Goal: Task Accomplishment & Management: Complete application form

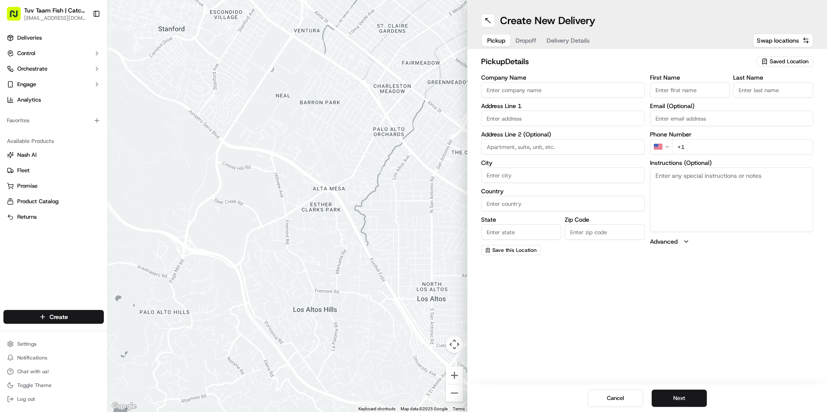
click at [336, 62] on span "Saved Location" at bounding box center [789, 62] width 39 height 8
click at [336, 92] on span "Catch & Co" at bounding box center [770, 94] width 106 height 8
type input "Catch & Co"
type input "[STREET_ADDRESS]"
type input "[GEOGRAPHIC_DATA]"
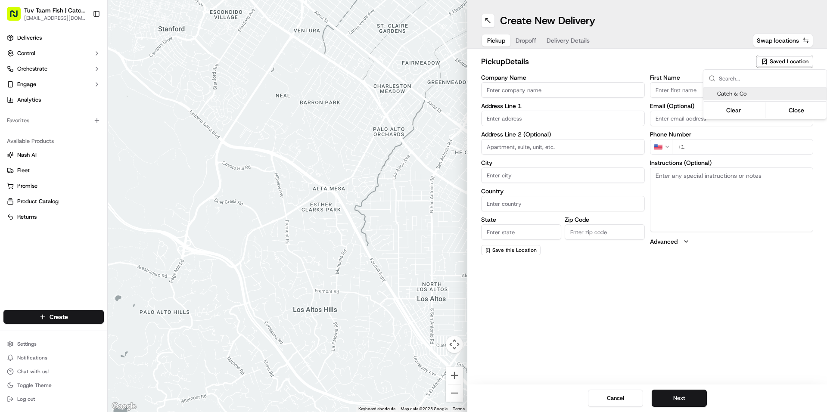
type input "US"
type input "NY"
type input "11219"
type input "[PERSON_NAME]"
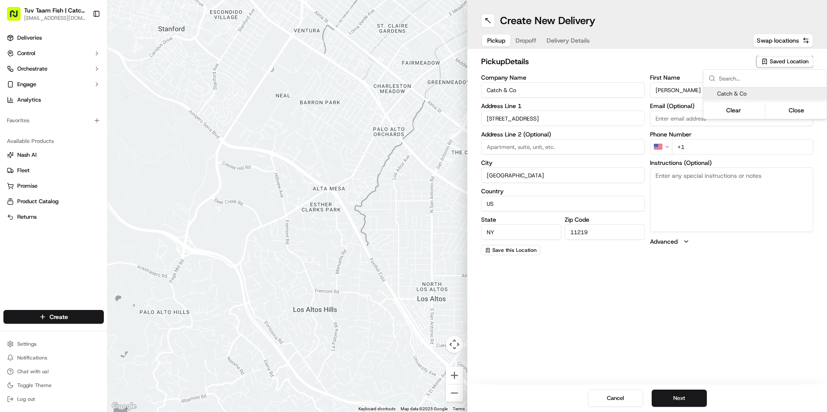
type input "[EMAIL_ADDRESS][DOMAIN_NAME]"
type input "[PHONE_NUMBER]"
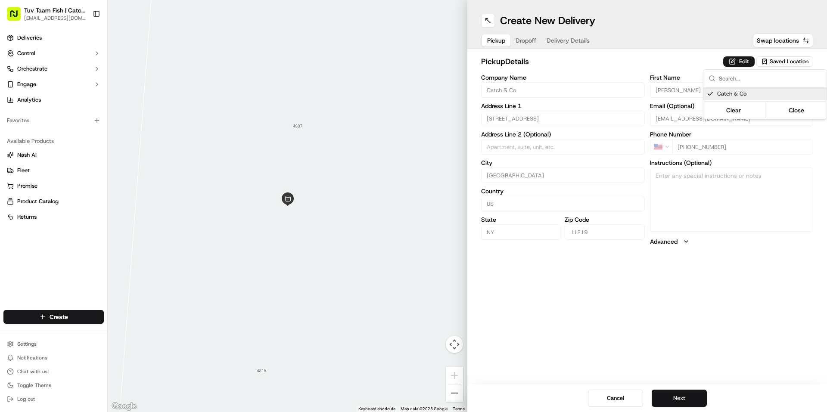
click at [336, 202] on html "Tuv Taam Fish | Catch & Co. [EMAIL_ADDRESS][DOMAIN_NAME] Toggle Sidebar Deliver…" at bounding box center [413, 206] width 827 height 412
click at [336, 202] on button "Next" at bounding box center [679, 398] width 55 height 17
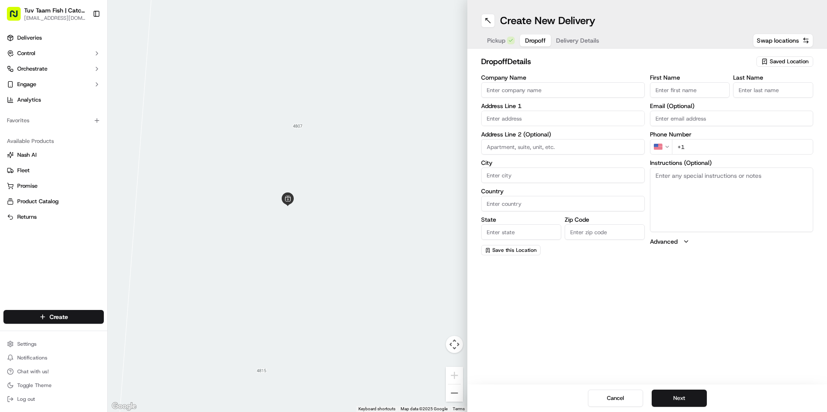
click at [336, 62] on span "Saved Location" at bounding box center [789, 62] width 39 height 8
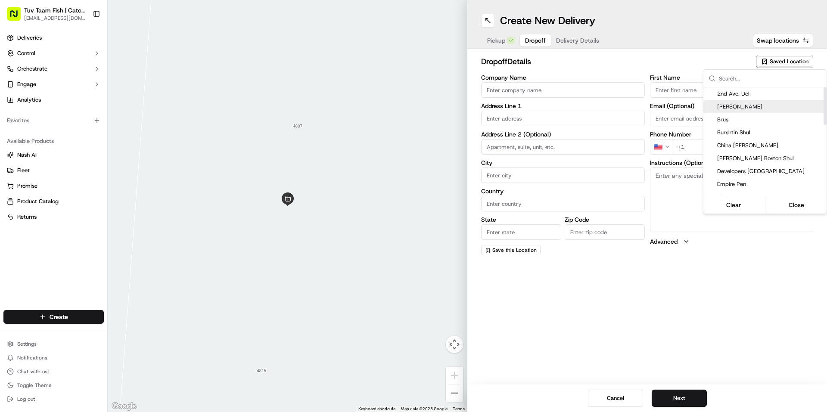
click at [336, 107] on span "[PERSON_NAME]" at bounding box center [770, 107] width 106 height 8
type input "[PERSON_NAME]"
type input "[STREET_ADDRESS]"
type input "[GEOGRAPHIC_DATA]"
type input "US"
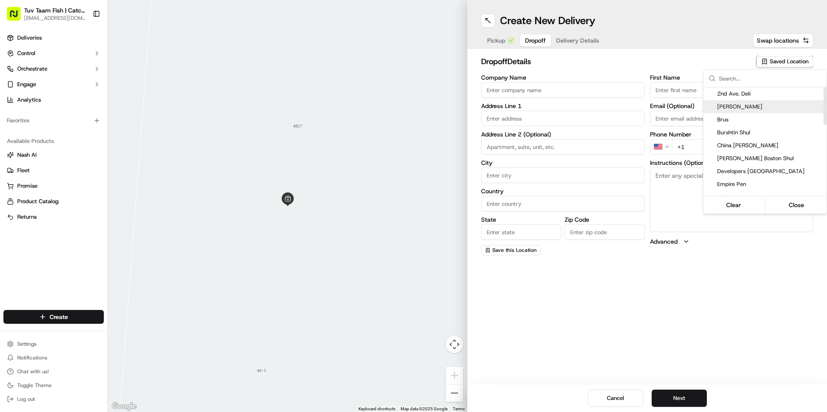
type input "NY"
type input "11229"
type input "[PERSON_NAME]"
type input "Y"
type input "[PHONE_NUMBER]"
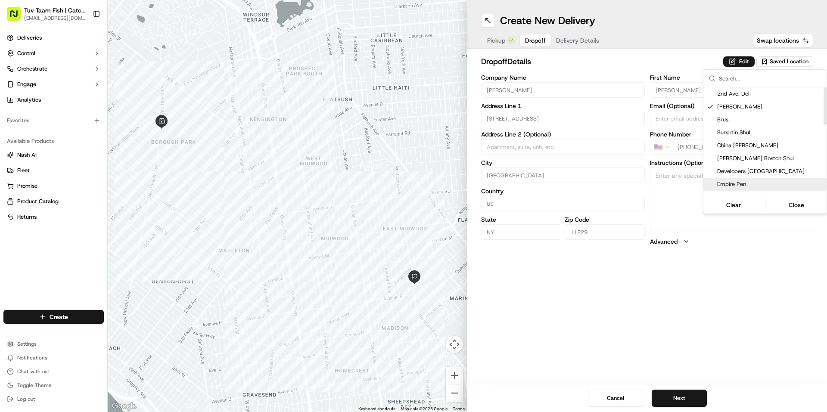
click at [336, 202] on html "Tuv Taam Fish | Catch & Co. [EMAIL_ADDRESS][DOMAIN_NAME] Toggle Sidebar Deliver…" at bounding box center [413, 206] width 827 height 412
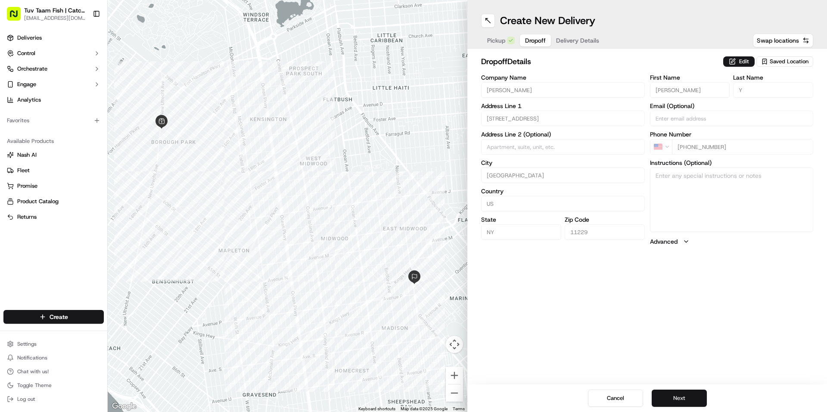
click at [336, 202] on button "Next" at bounding box center [679, 398] width 55 height 17
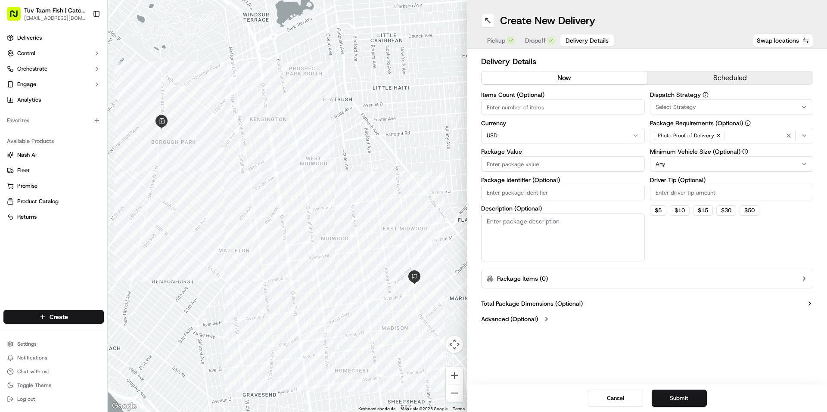
click at [336, 166] on input "Package Value" at bounding box center [563, 164] width 164 height 16
type input "19"
click at [336, 202] on button "Submit" at bounding box center [679, 398] width 55 height 17
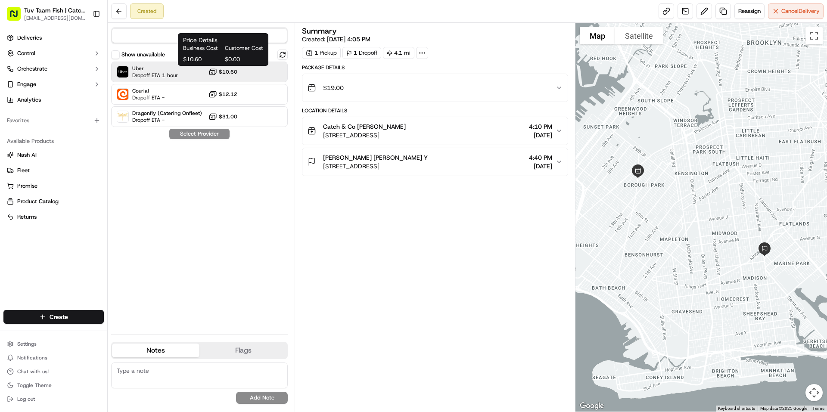
click at [230, 73] on span "$10.60" at bounding box center [228, 71] width 19 height 7
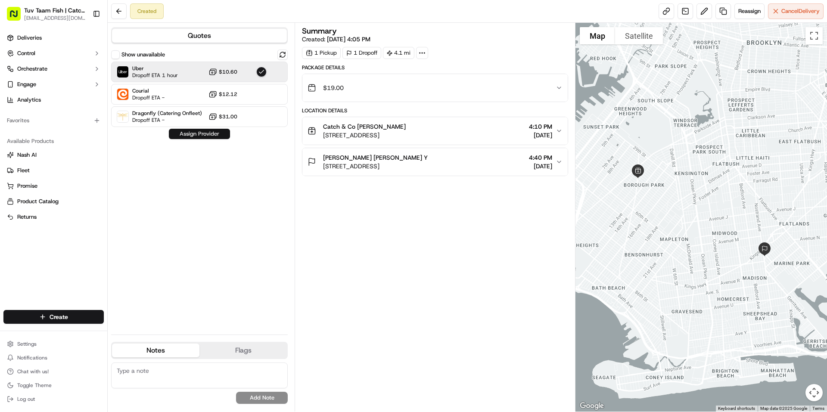
click at [217, 137] on button "Assign Provider" at bounding box center [199, 134] width 61 height 10
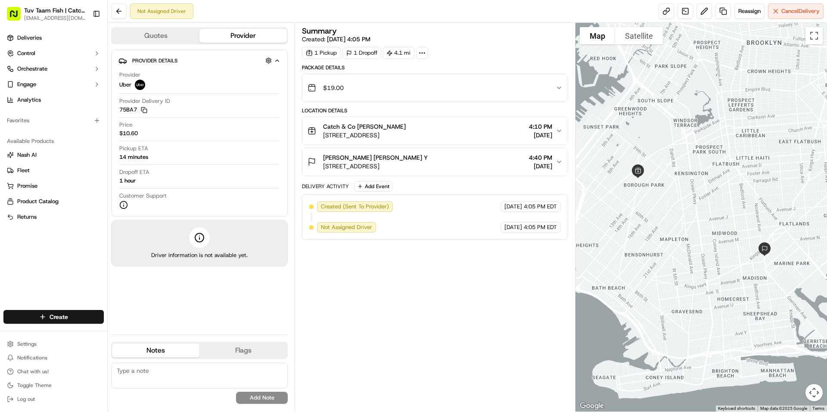
click at [336, 202] on div at bounding box center [701, 217] width 252 height 389
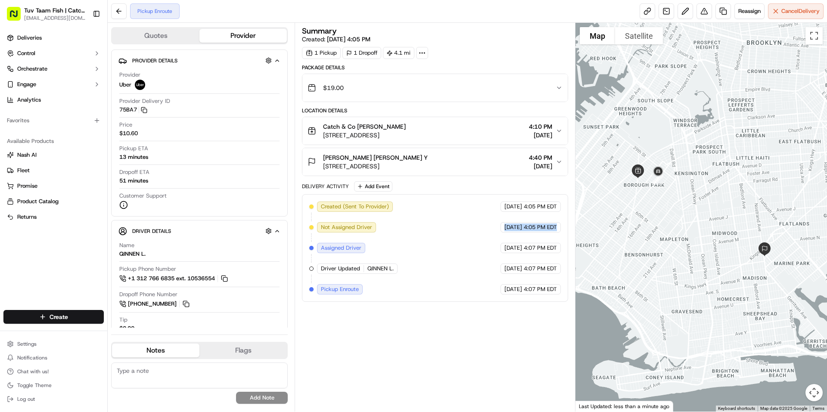
drag, startPoint x: 556, startPoint y: 226, endPoint x: 484, endPoint y: 234, distance: 72.8
click at [336, 202] on div "Created (Sent To Provider) Uber [DATE] 4:05 PM EDT Not Assigned Driver Uber [DA…" at bounding box center [434, 248] width 251 height 93
click at [336, 139] on div "Catch & Co [PERSON_NAME] [STREET_ADDRESS] 4:10 PM [DATE]" at bounding box center [431, 130] width 248 height 17
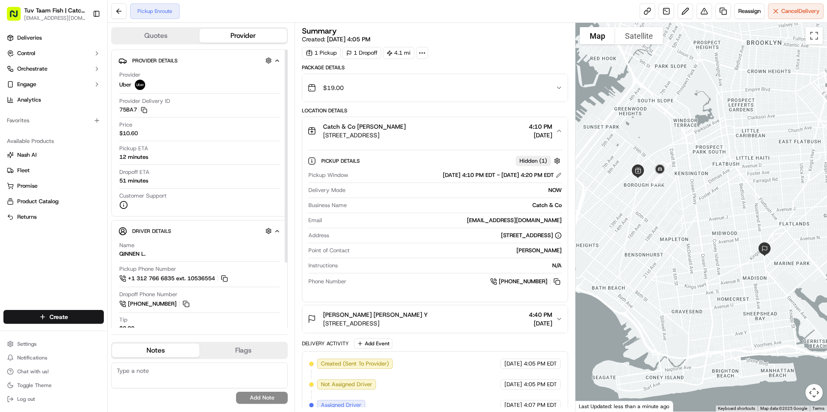
click at [192, 130] on div "Price $10.60" at bounding box center [199, 129] width 160 height 16
drag, startPoint x: 140, startPoint y: 130, endPoint x: 120, endPoint y: 133, distance: 20.5
click at [120, 133] on div "Price $10.60" at bounding box center [199, 129] width 160 height 16
drag, startPoint x: 126, startPoint y: 134, endPoint x: 189, endPoint y: 127, distance: 63.7
click at [189, 127] on div "Price $10.60" at bounding box center [199, 129] width 160 height 16
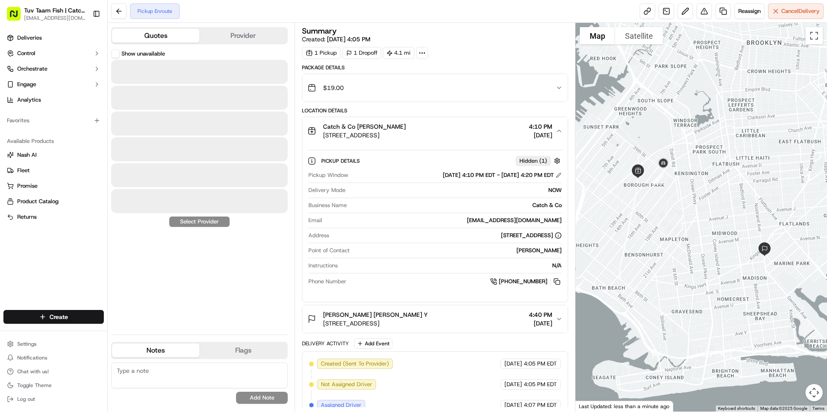
click at [178, 38] on button "Quotes" at bounding box center [155, 36] width 87 height 14
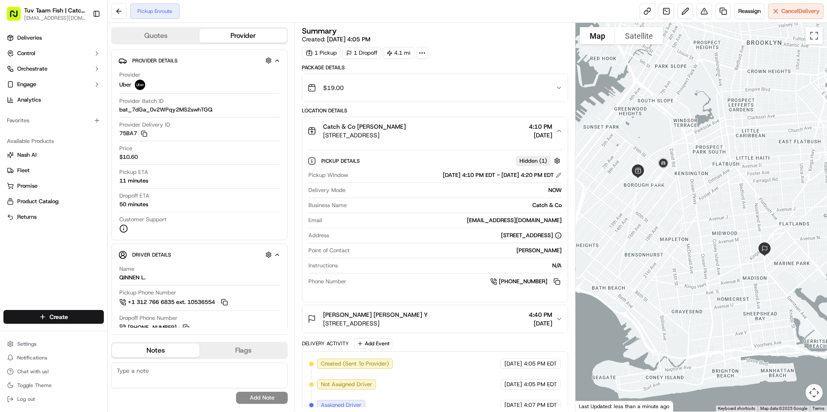
click at [238, 35] on button "Provider" at bounding box center [242, 36] width 87 height 14
click at [164, 35] on button "Quotes" at bounding box center [155, 36] width 87 height 14
click at [228, 35] on button "Provider" at bounding box center [242, 36] width 87 height 14
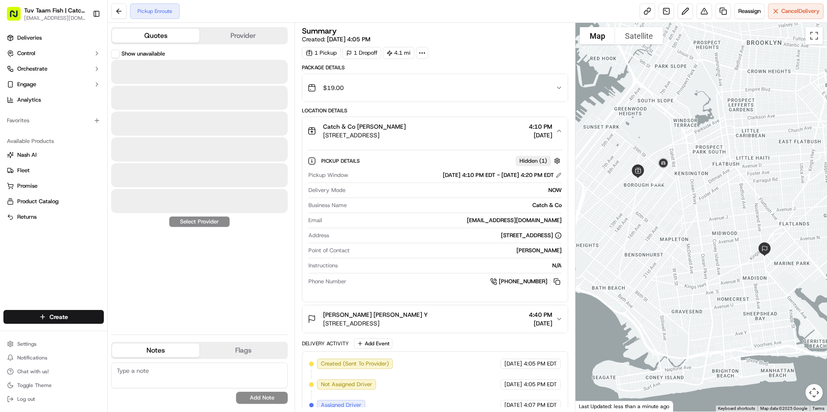
click at [182, 42] on button "Quotes" at bounding box center [155, 36] width 87 height 14
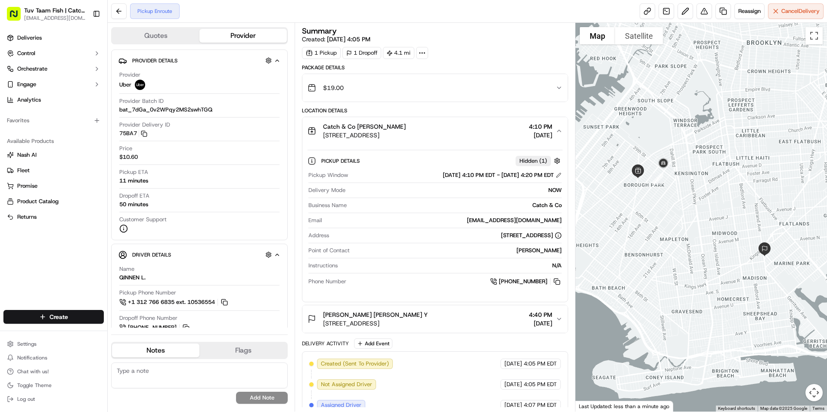
click at [233, 40] on button "Provider" at bounding box center [242, 36] width 87 height 14
click at [280, 60] on icon "button" at bounding box center [277, 60] width 6 height 7
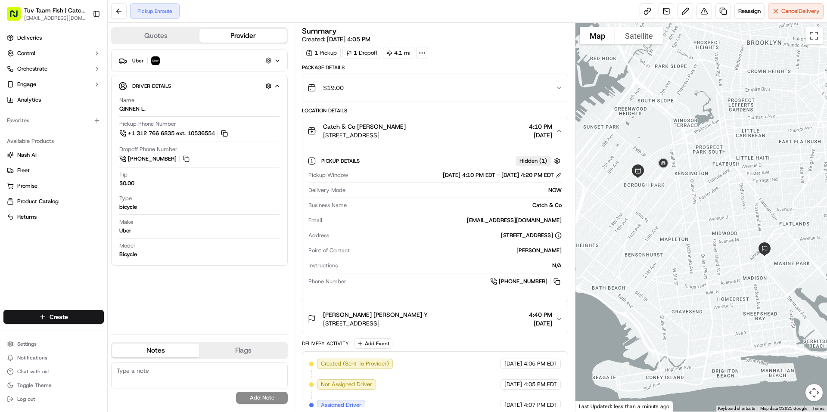
click at [280, 60] on icon "button" at bounding box center [277, 60] width 6 height 7
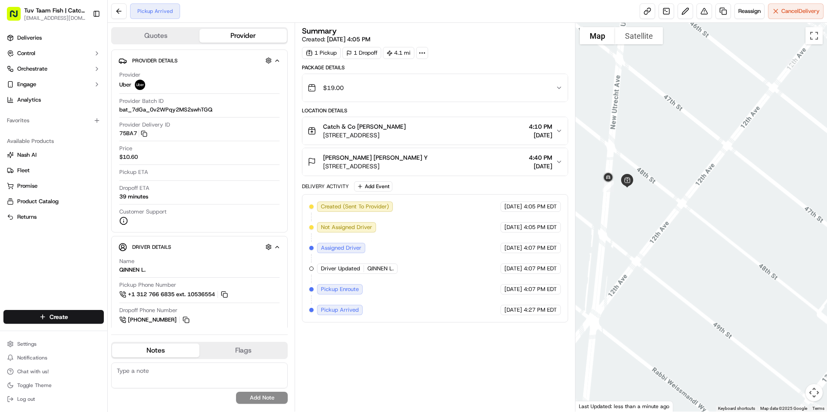
drag, startPoint x: 626, startPoint y: 193, endPoint x: 700, endPoint y: 193, distance: 73.6
click at [700, 193] on div at bounding box center [701, 217] width 252 height 389
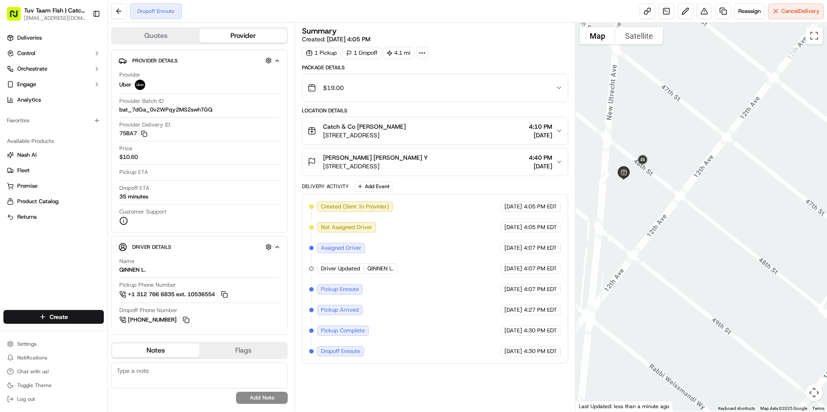
drag, startPoint x: 793, startPoint y: 172, endPoint x: 784, endPoint y: 171, distance: 9.1
click at [785, 171] on div at bounding box center [701, 217] width 252 height 389
